Goal: Navigation & Orientation: Find specific page/section

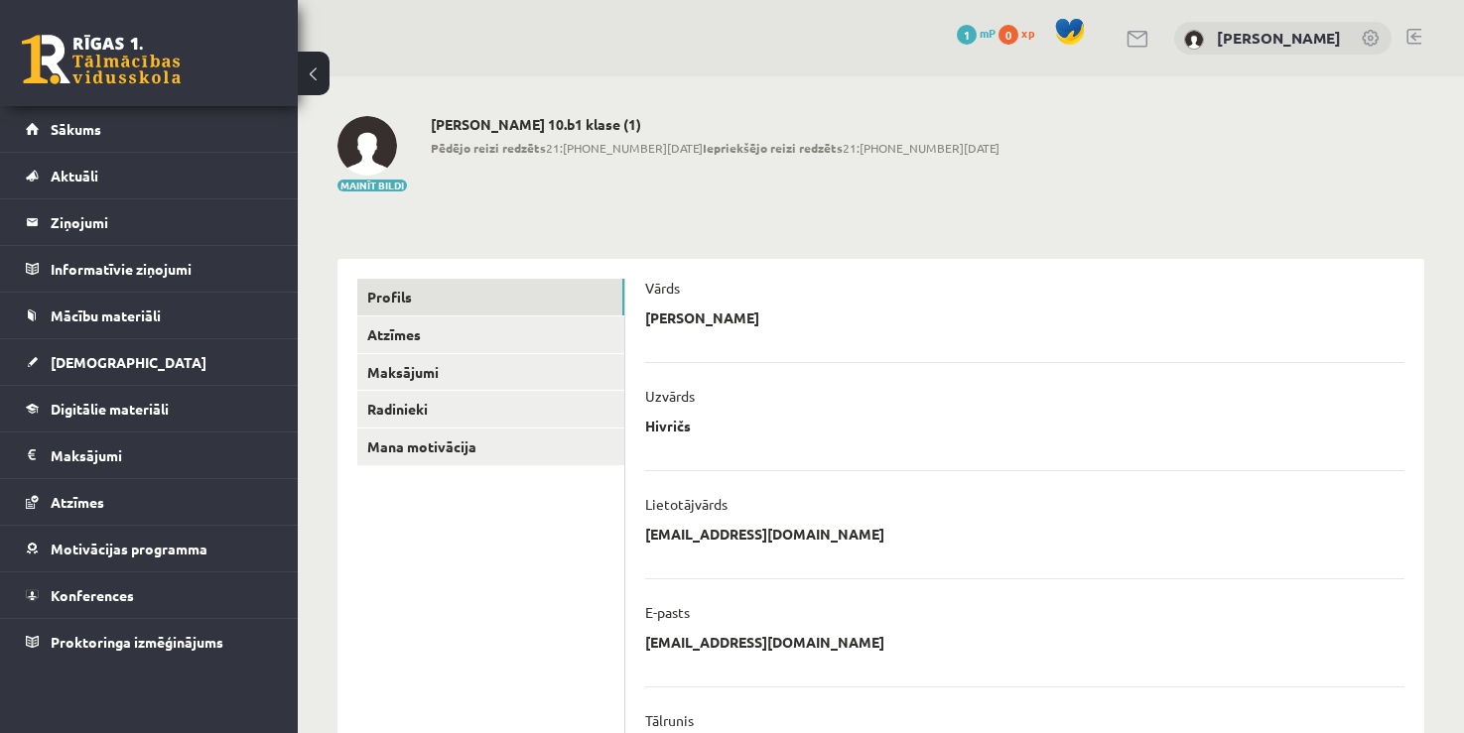
scroll to position [76, 0]
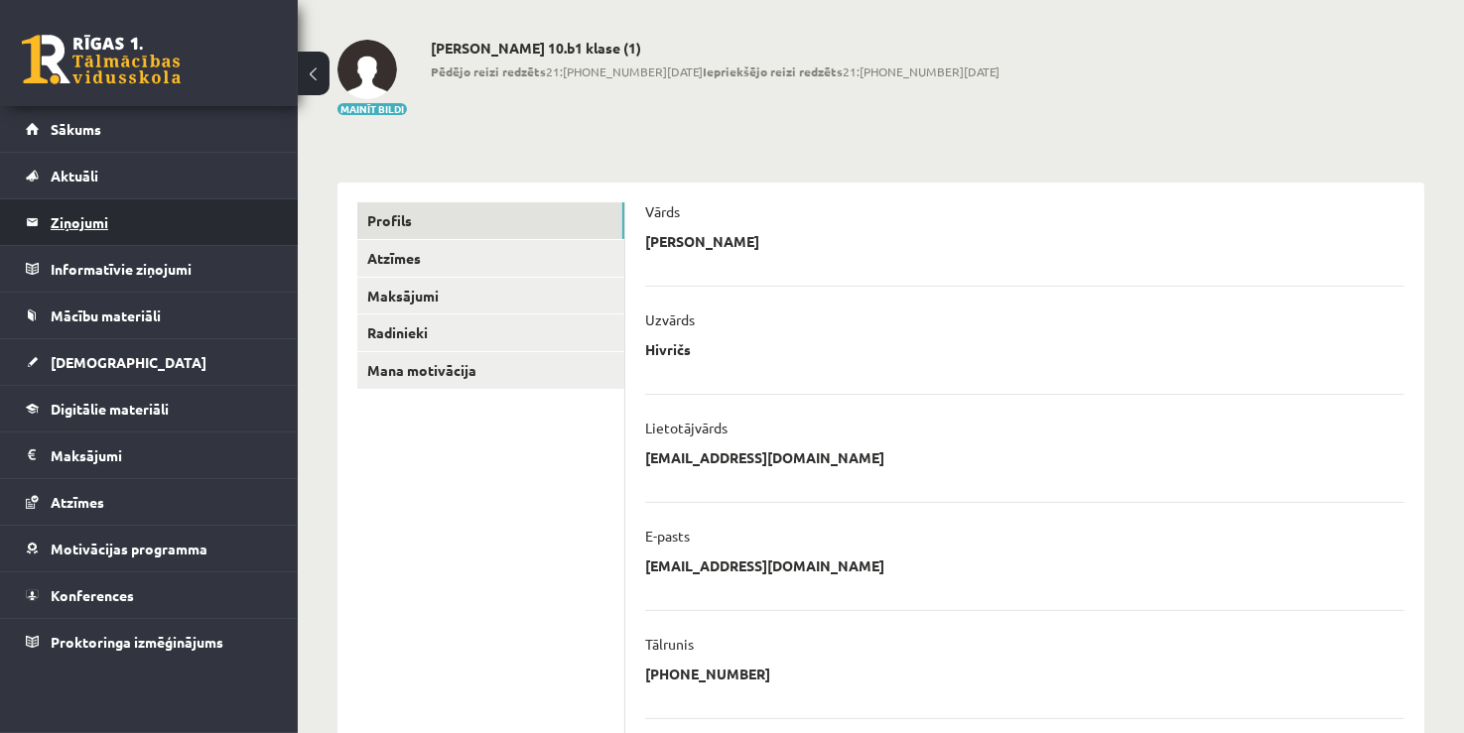
click at [179, 236] on legend "Ziņojumi 0" at bounding box center [162, 222] width 222 height 46
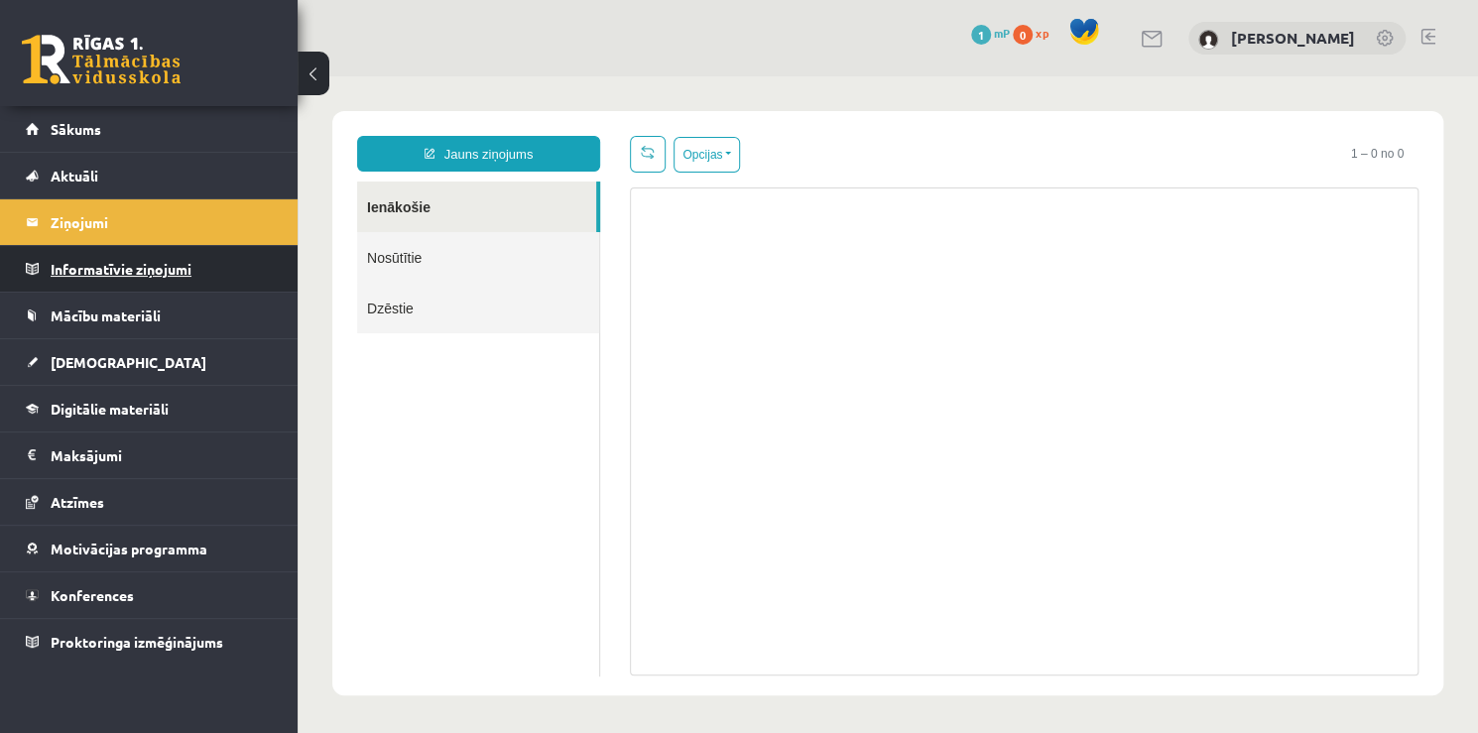
click at [216, 256] on legend "Informatīvie ziņojumi 0" at bounding box center [162, 269] width 222 height 46
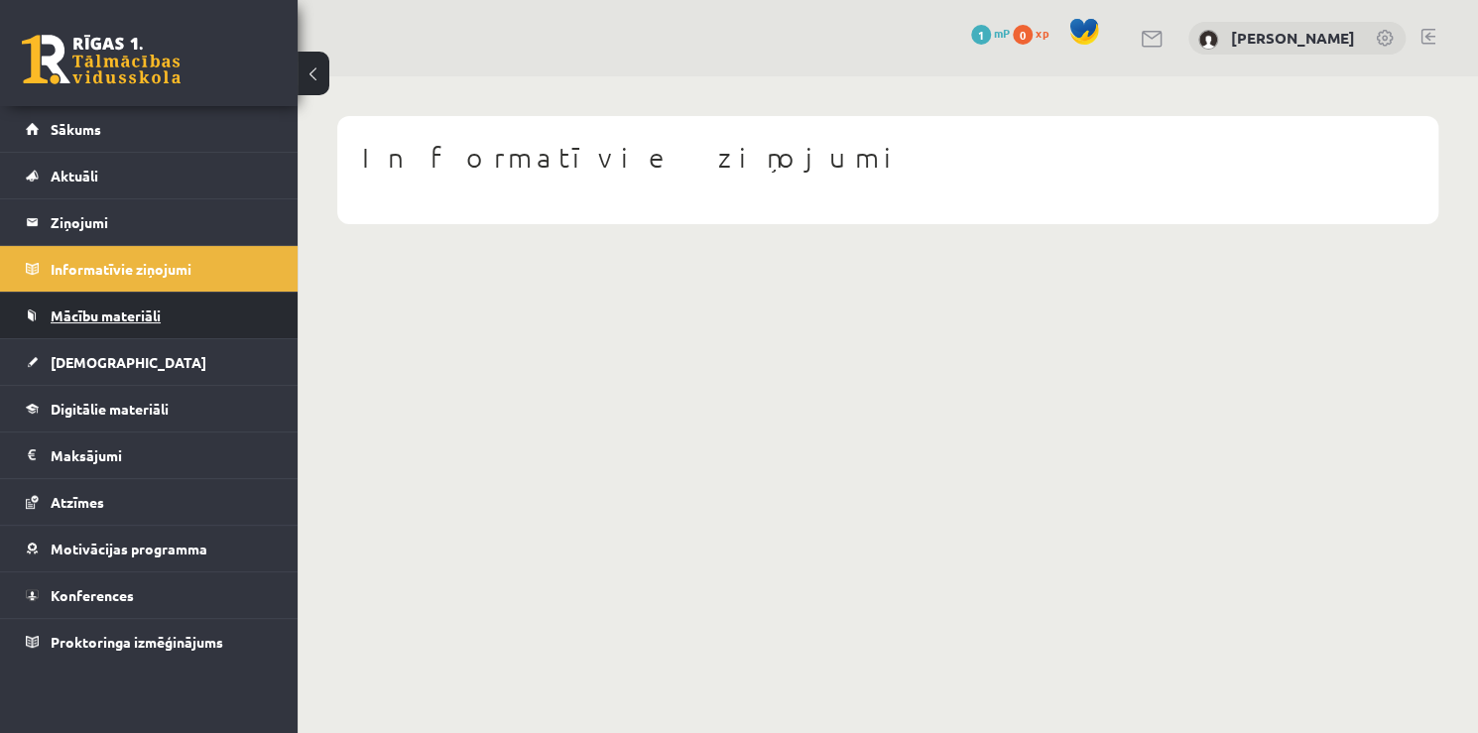
click at [221, 322] on link "Mācību materiāli" at bounding box center [149, 316] width 247 height 46
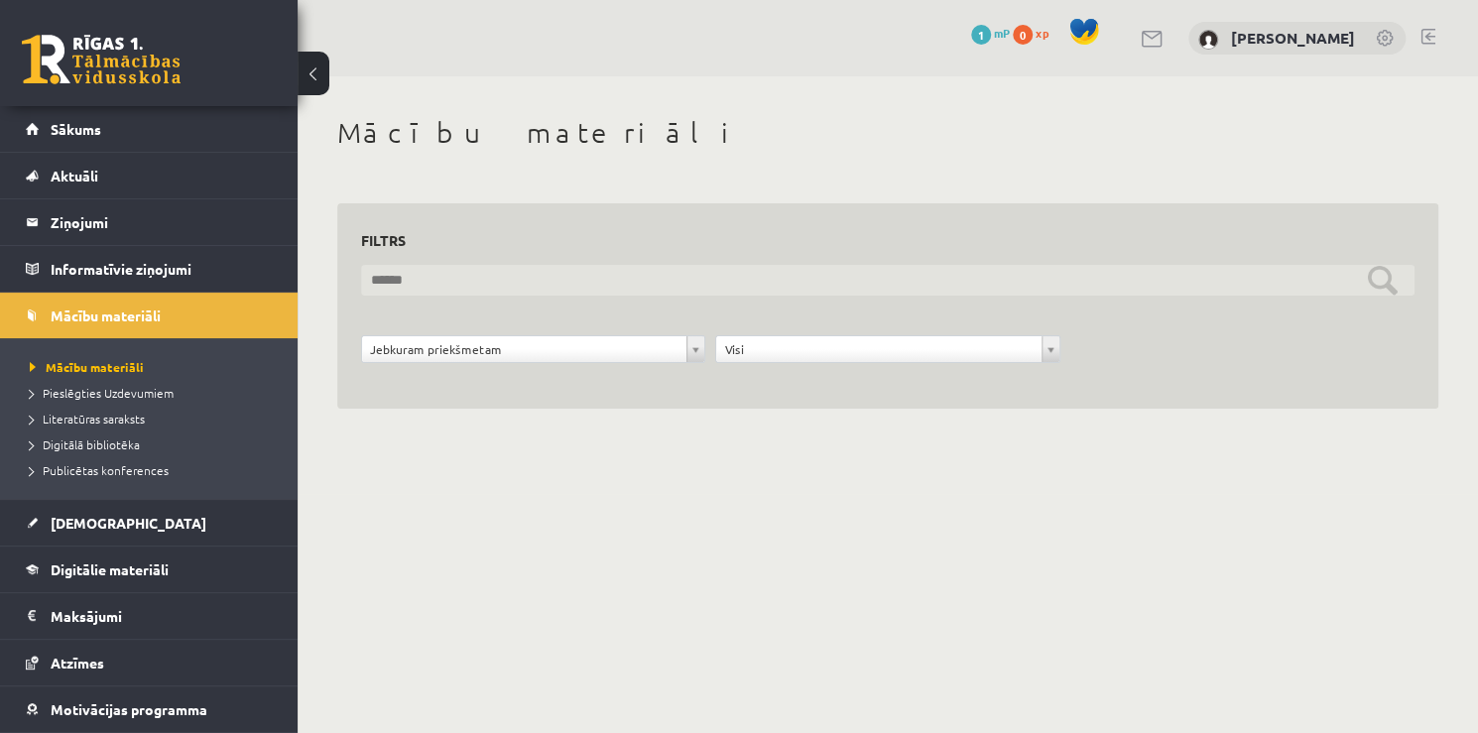
click at [1372, 291] on input "text" at bounding box center [888, 280] width 1054 height 31
click at [1382, 288] on input "text" at bounding box center [888, 280] width 1054 height 31
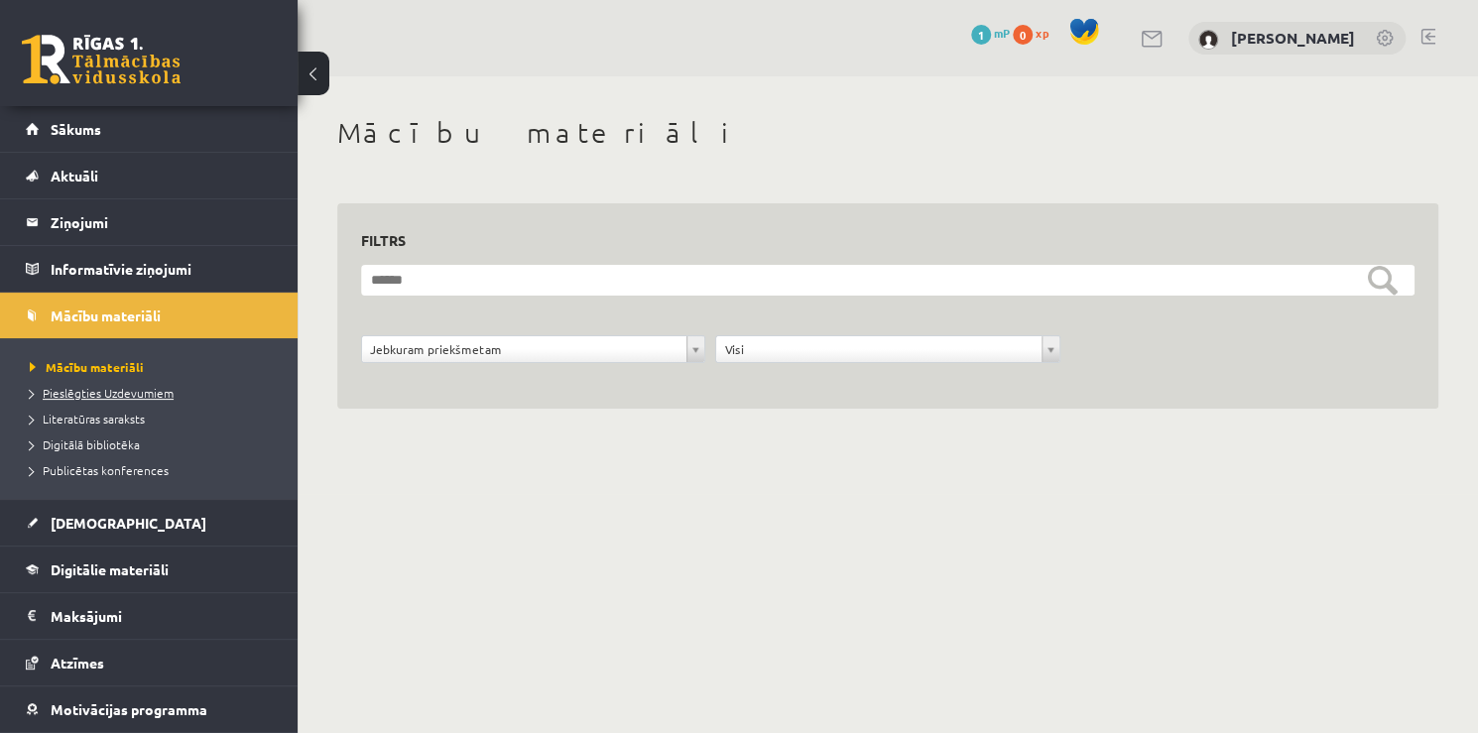
click at [160, 394] on span "Pieslēgties Uzdevumiem" at bounding box center [102, 393] width 144 height 16
click at [127, 422] on span "Literatūras saraksts" at bounding box center [87, 419] width 115 height 16
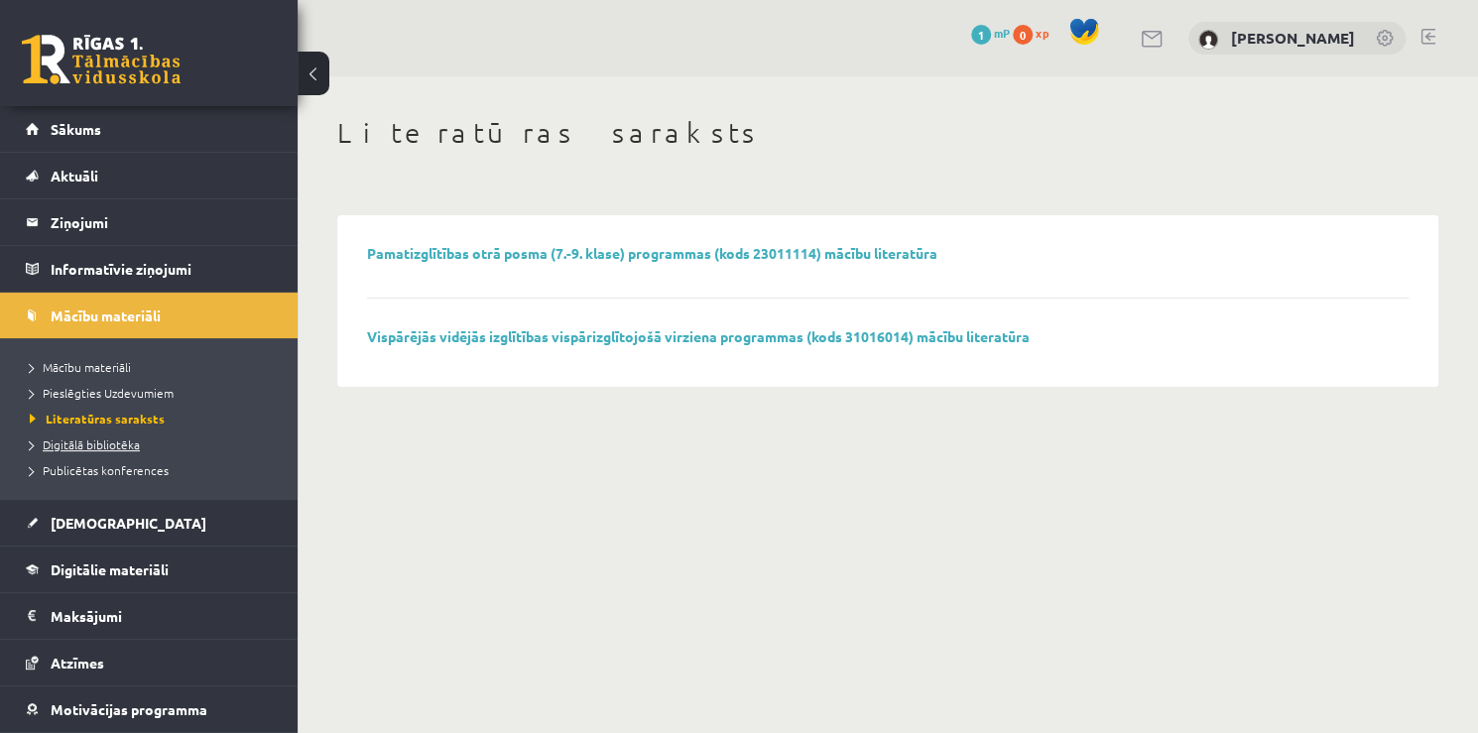
click at [102, 441] on span "Digitālā bibliotēka" at bounding box center [85, 445] width 110 height 16
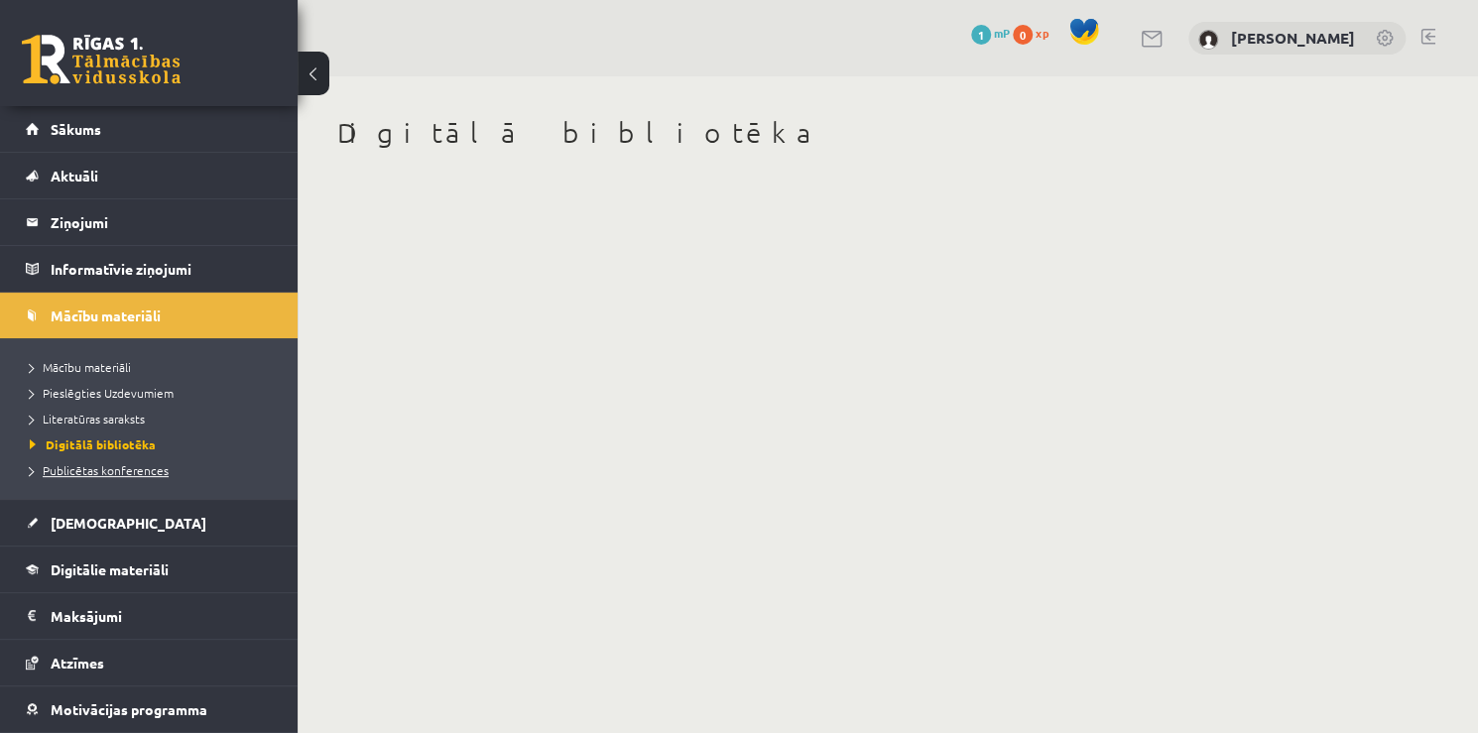
click at [99, 472] on span "Publicētas konferences" at bounding box center [99, 470] width 139 height 16
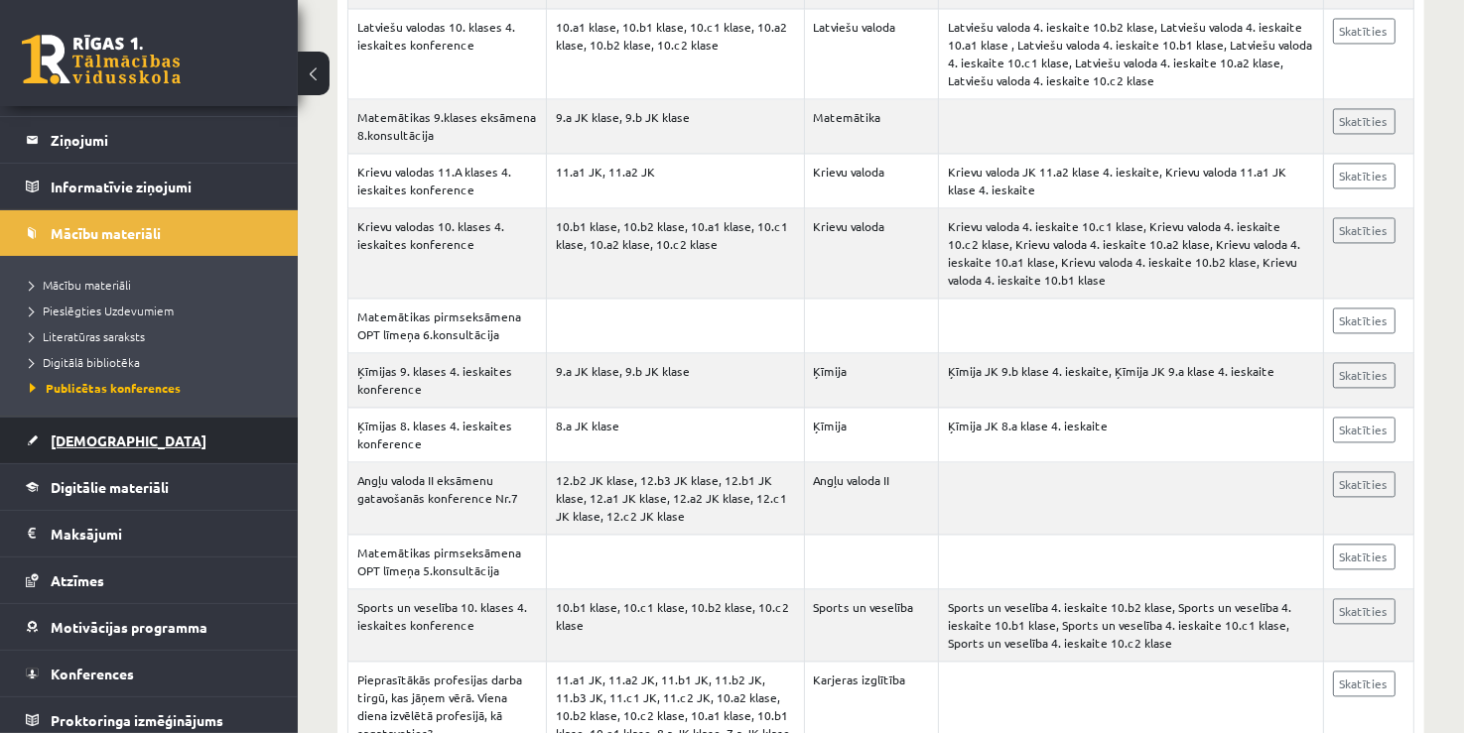
scroll to position [89, 0]
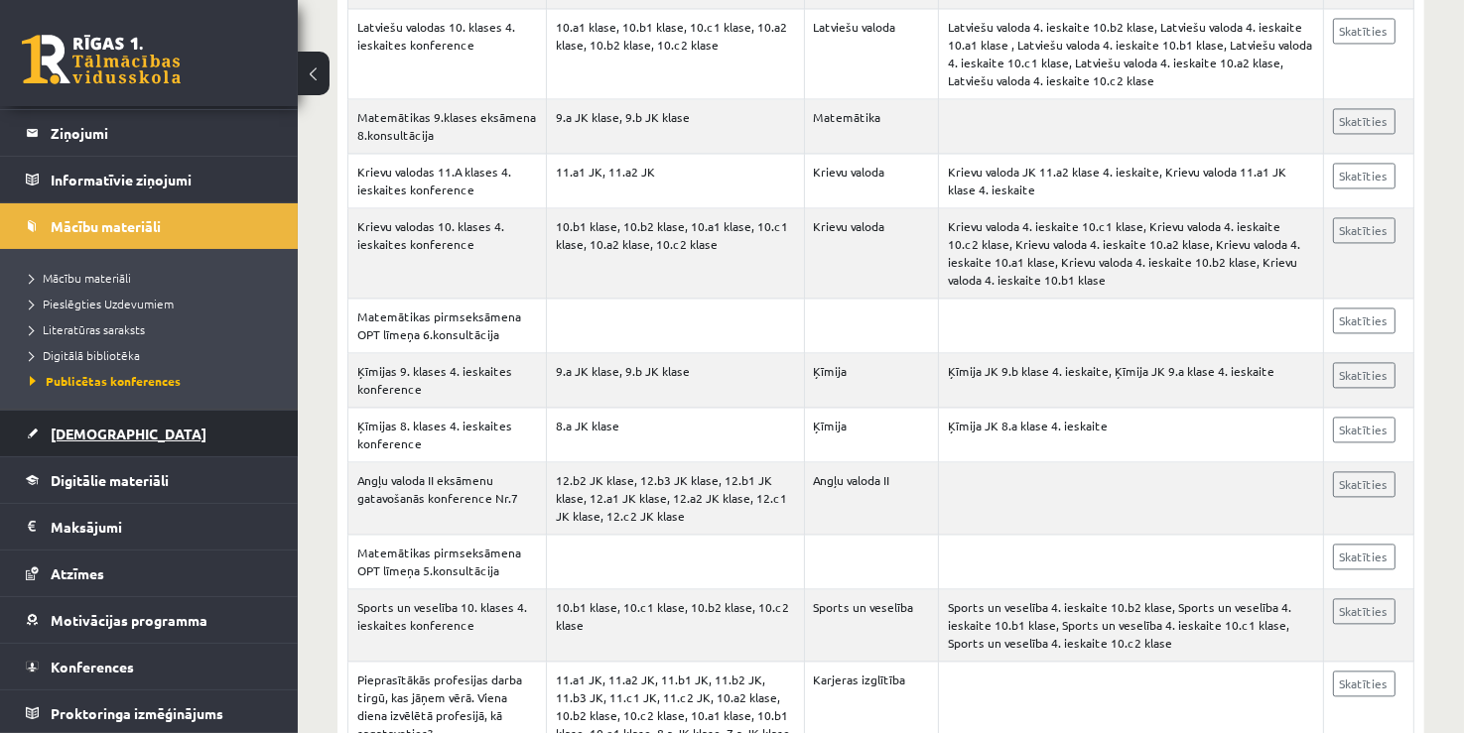
click at [101, 431] on span "[DEMOGRAPHIC_DATA]" at bounding box center [129, 434] width 156 height 18
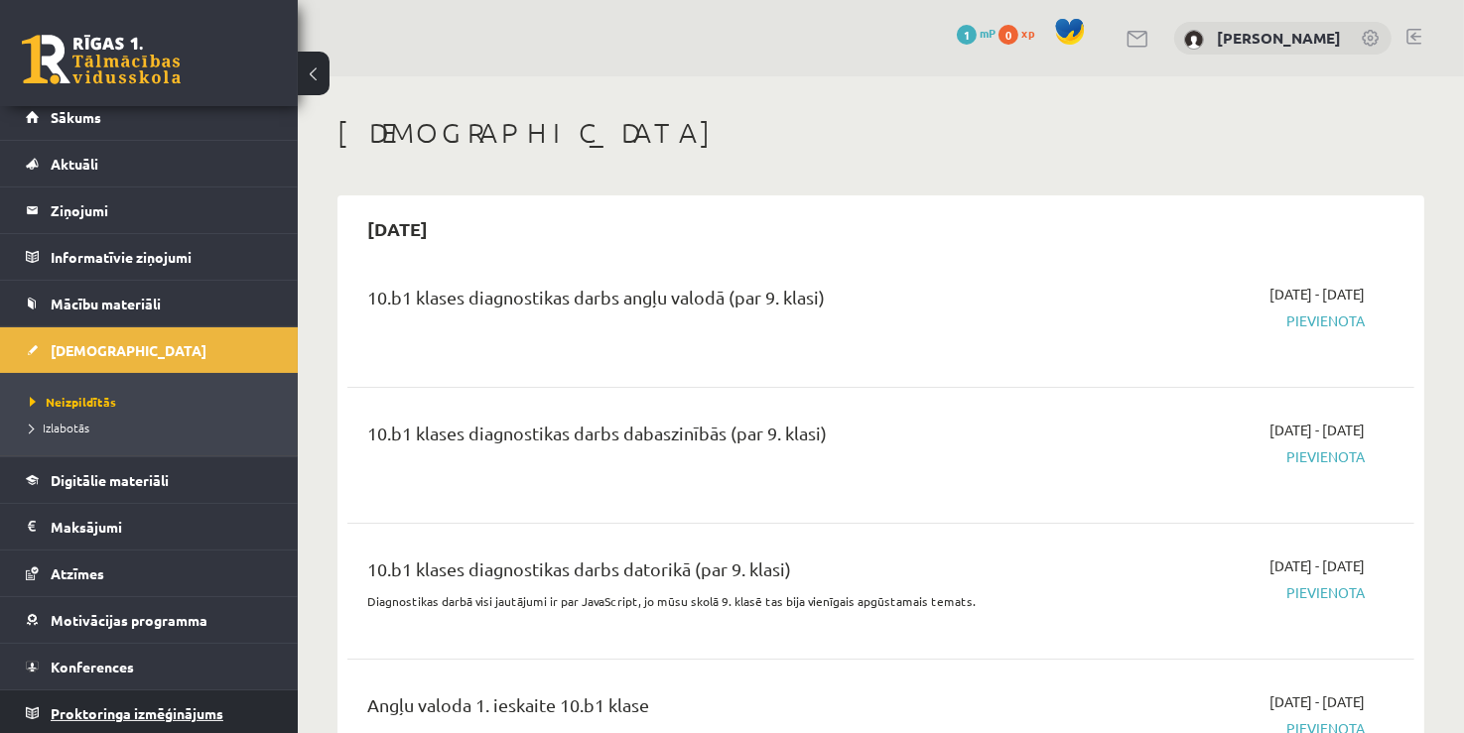
scroll to position [12, 0]
